Goal: Navigation & Orientation: Find specific page/section

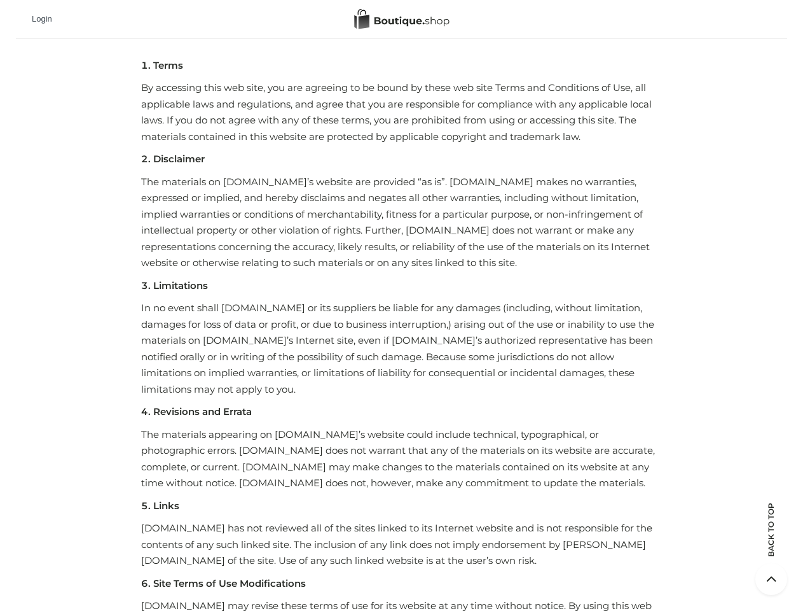
scroll to position [1241, 0]
click at [401, 0] on div "Login" at bounding box center [402, 19] width 772 height 38
click at [772, 579] on icon at bounding box center [772, 579] width 32 height 32
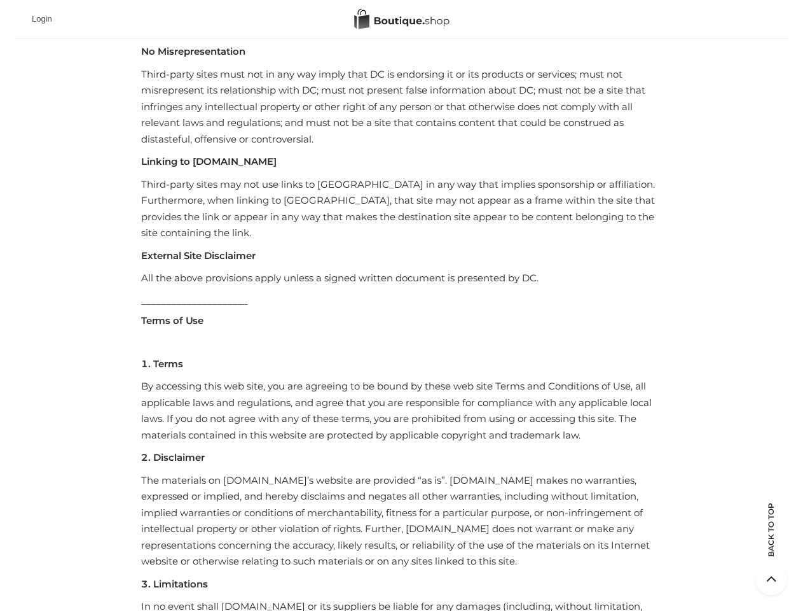
click at [772, 579] on icon at bounding box center [772, 579] width 32 height 32
click at [401, 305] on div "Privacy Policy This document describes the [DOMAIN_NAME] website (hereafter ref…" at bounding box center [401, 88] width 521 height 1923
click at [402, 19] on div "Login" at bounding box center [402, 19] width 772 height 38
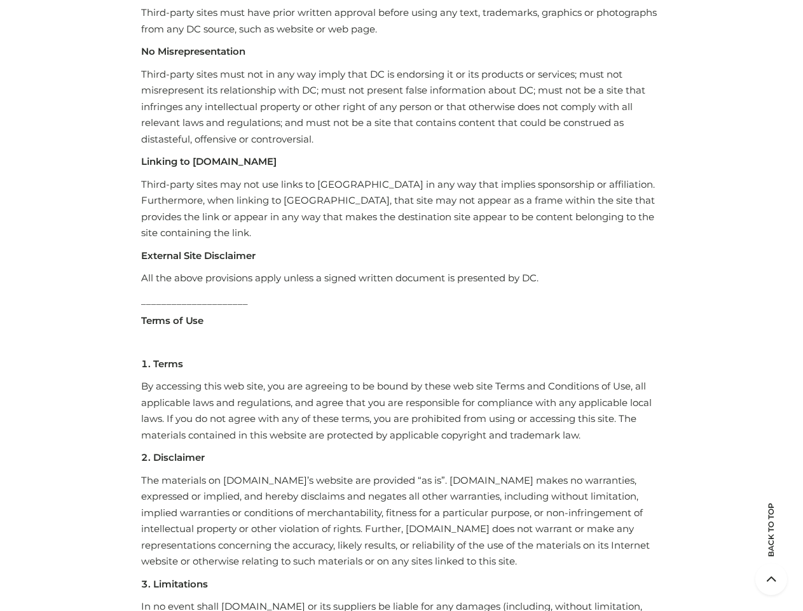
scroll to position [0, 0]
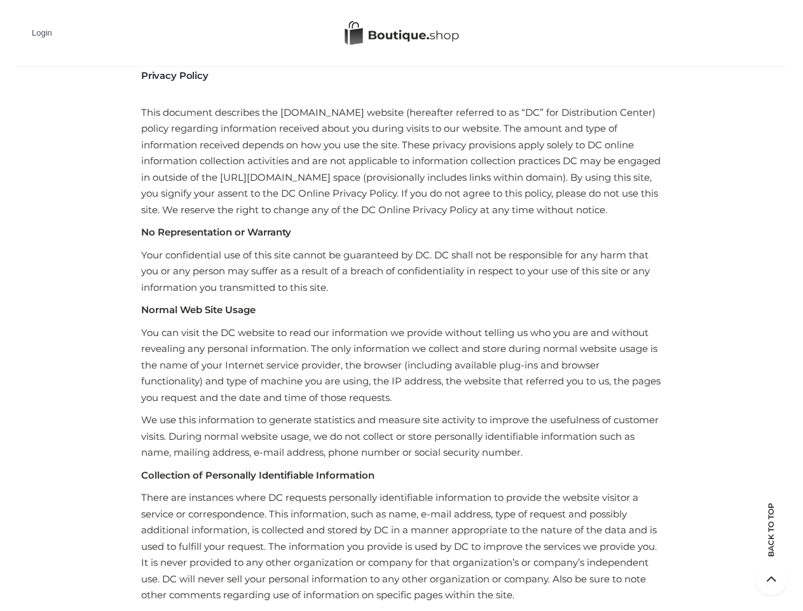
click at [401, 305] on p "Normal Web Site Usage" at bounding box center [401, 309] width 521 height 17
